Goal: Information Seeking & Learning: Learn about a topic

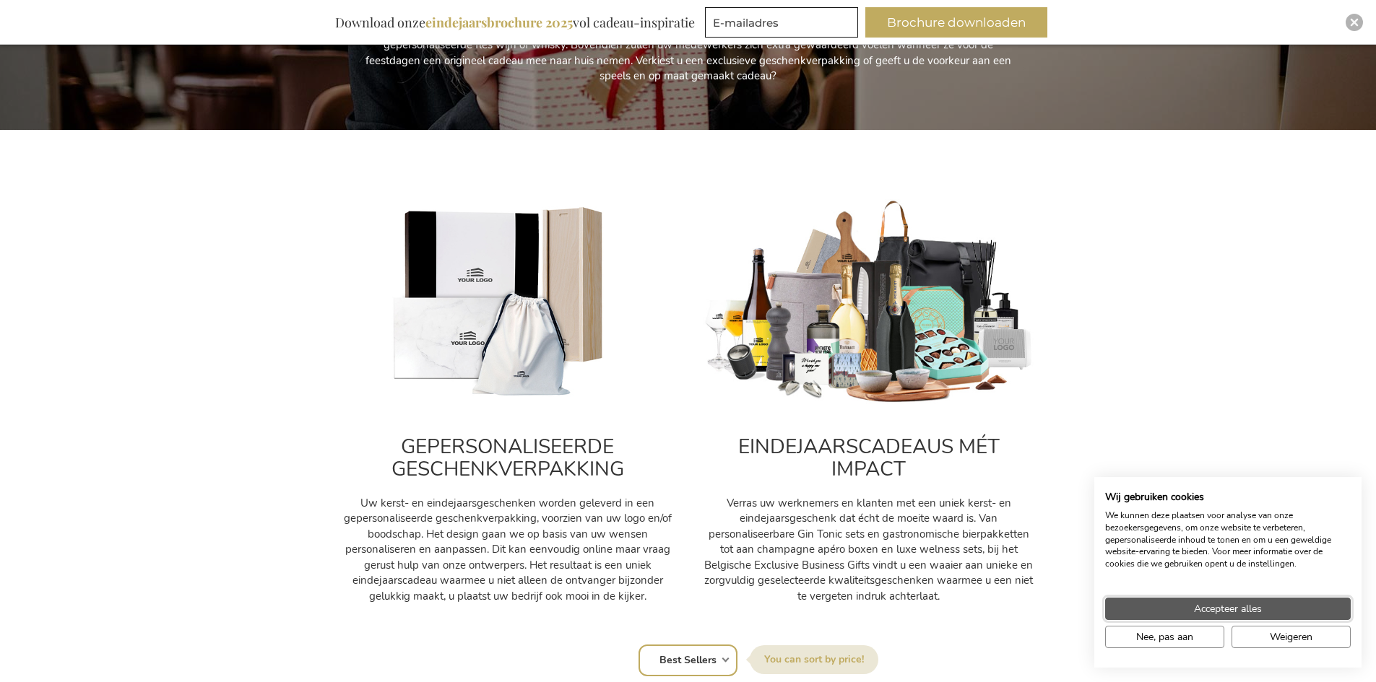
click at [1257, 608] on span "Accepteer alles" at bounding box center [1228, 609] width 68 height 15
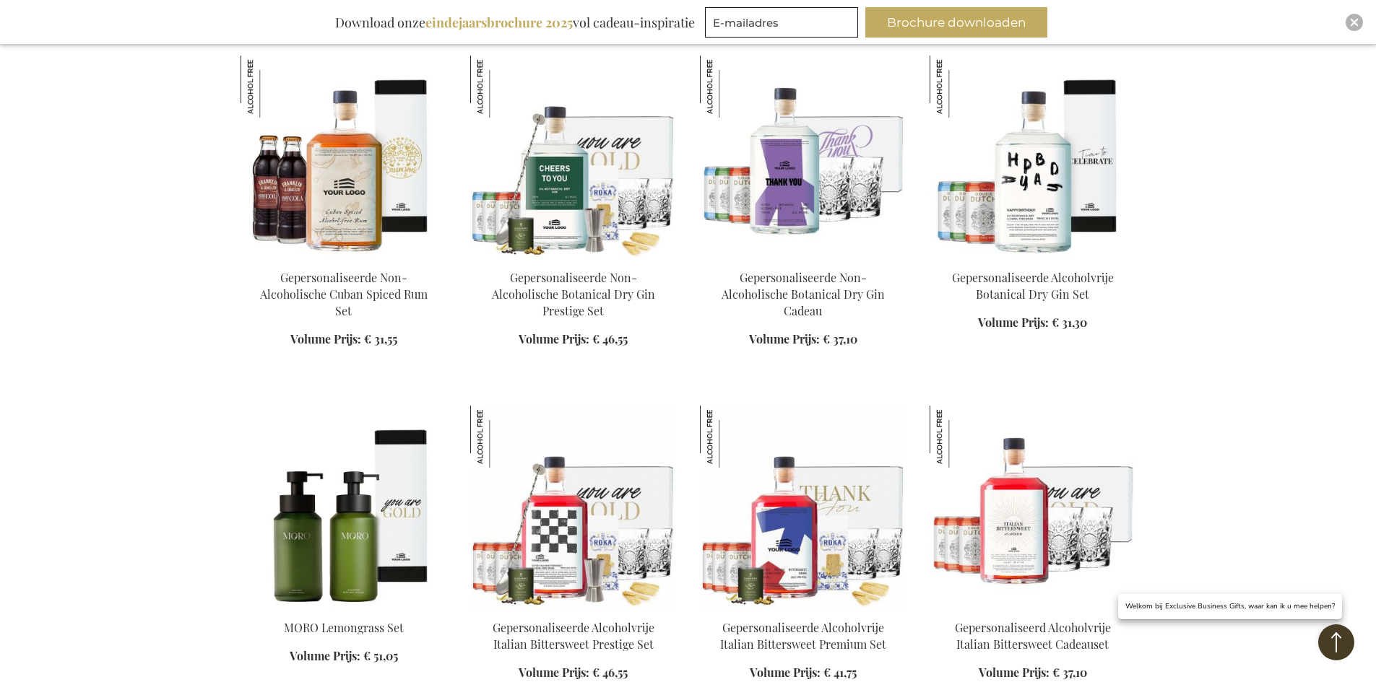
scroll to position [1228, 0]
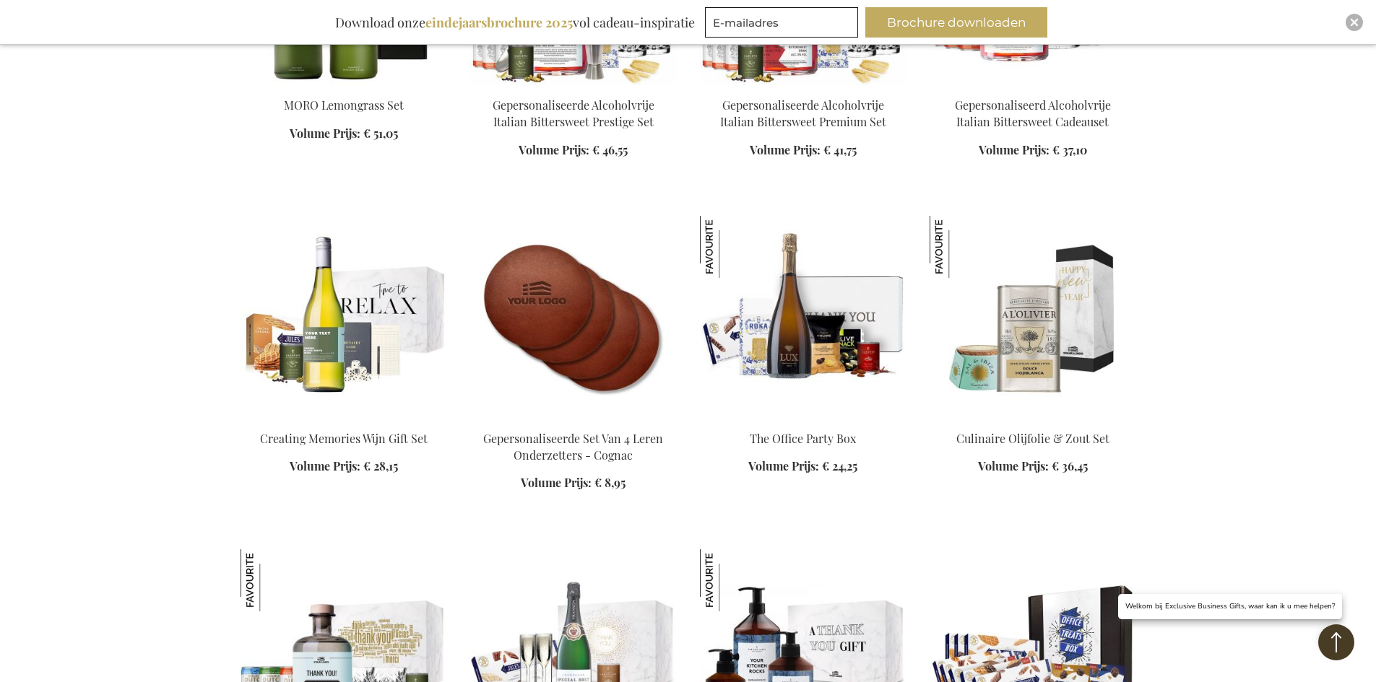
scroll to position [1878, 0]
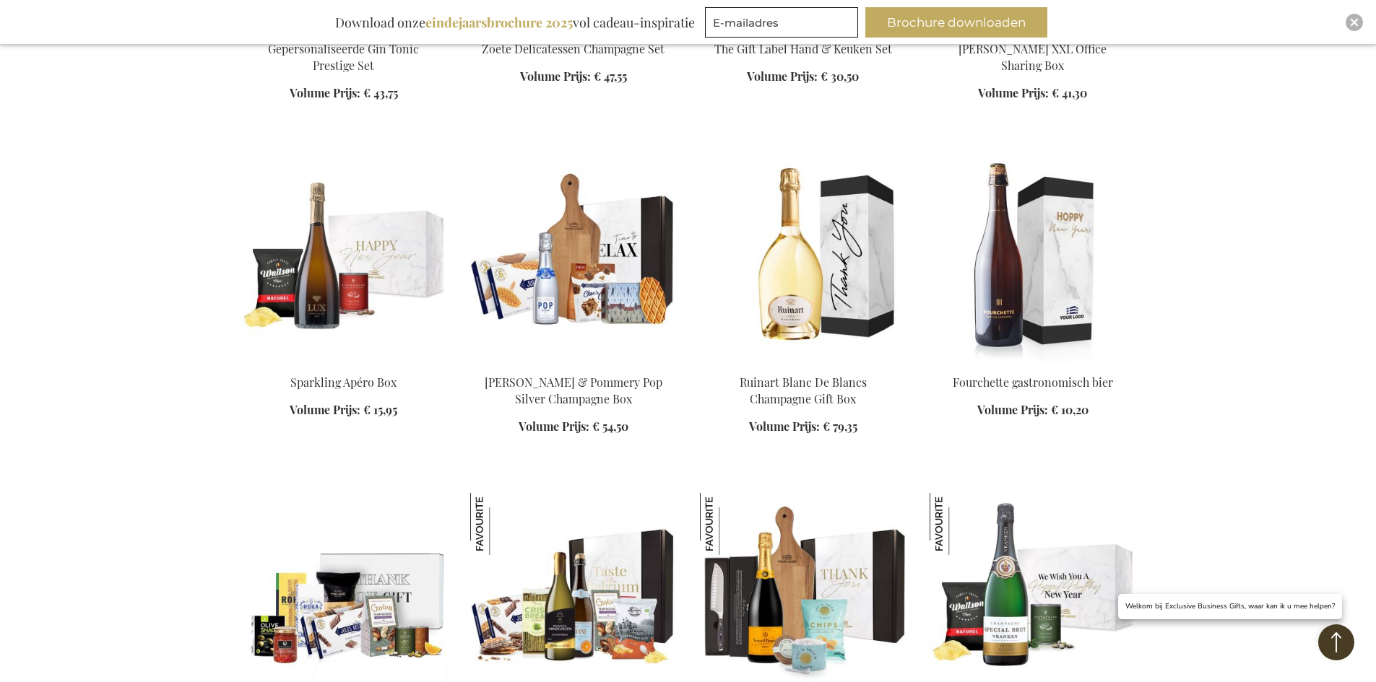
scroll to position [2528, 0]
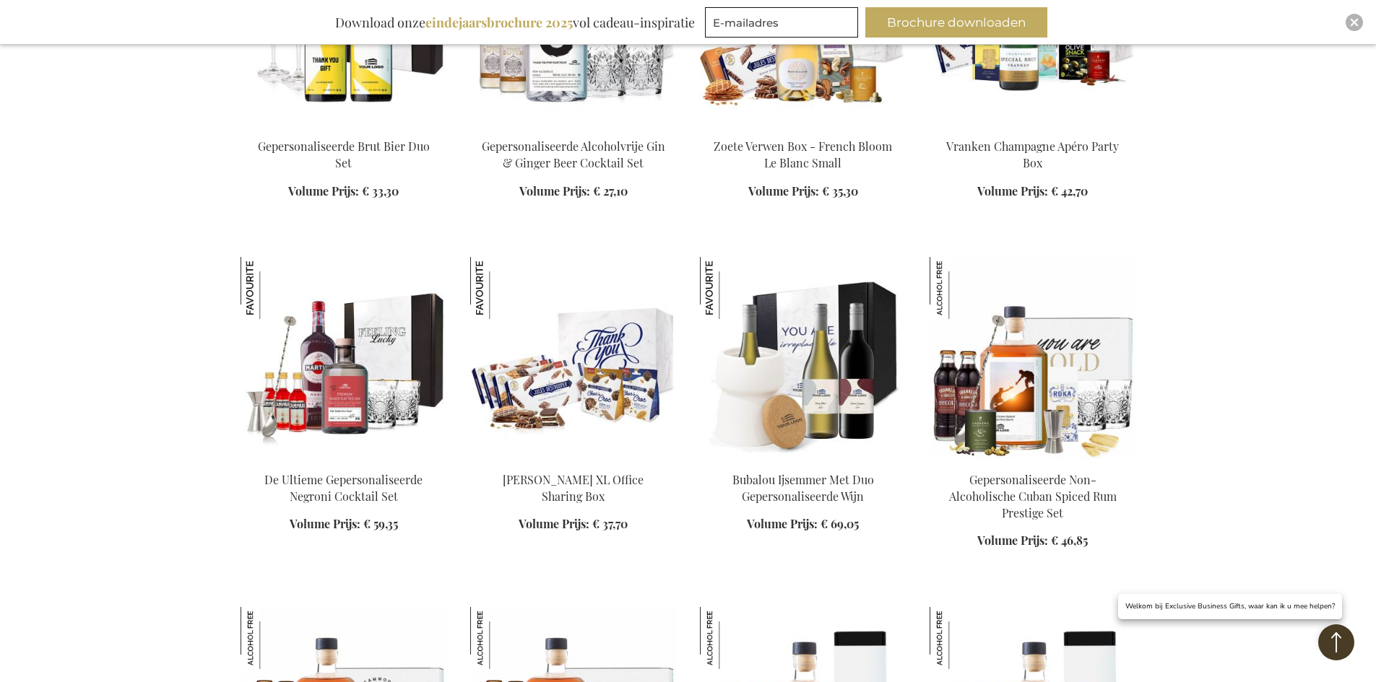
scroll to position [3827, 0]
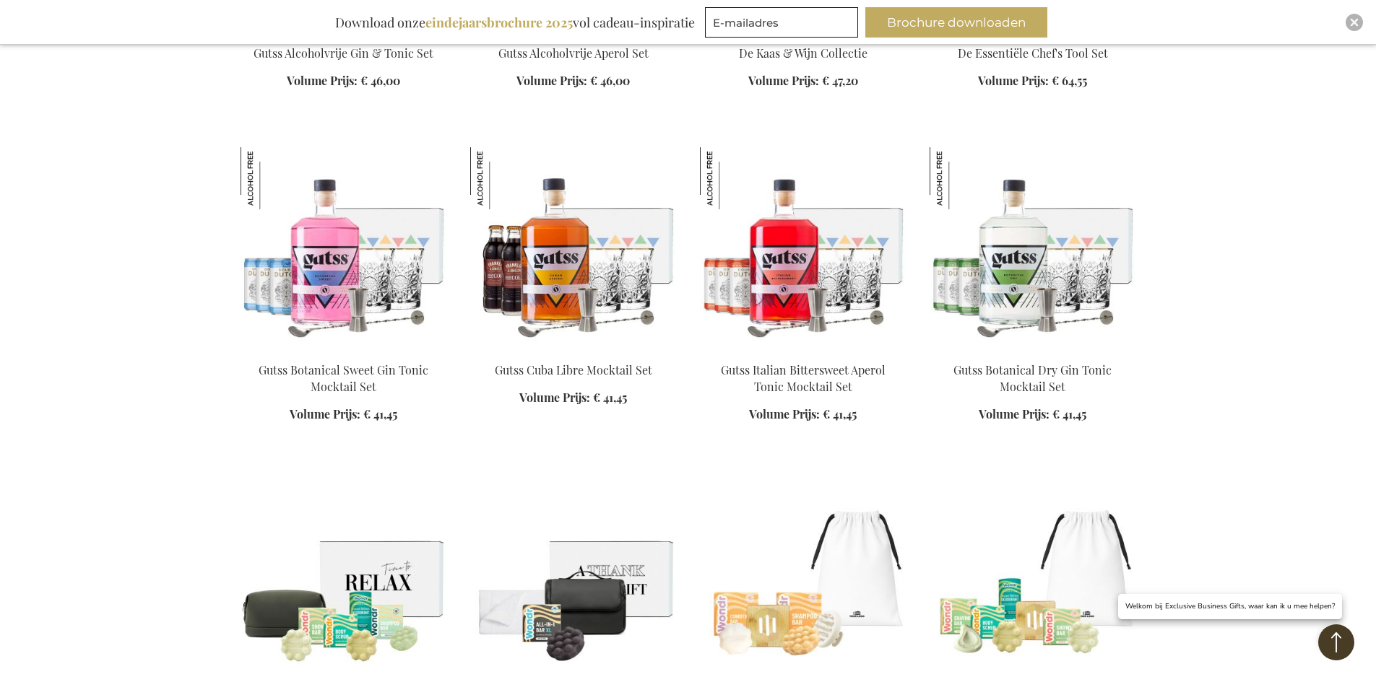
scroll to position [6985, 0]
